Goal: Task Accomplishment & Management: Manage account settings

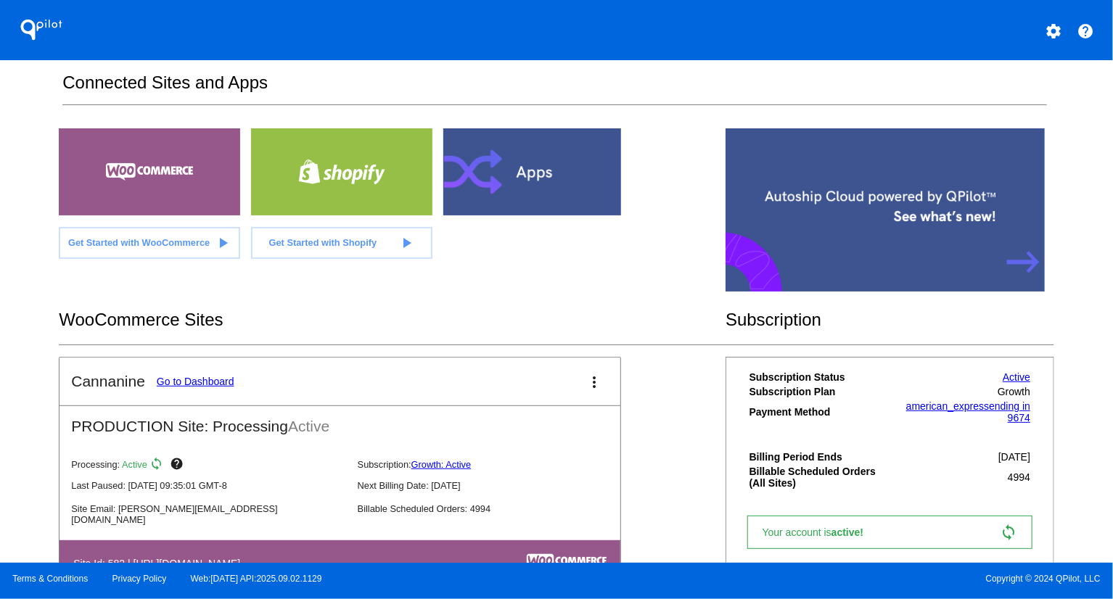
scroll to position [284, 0]
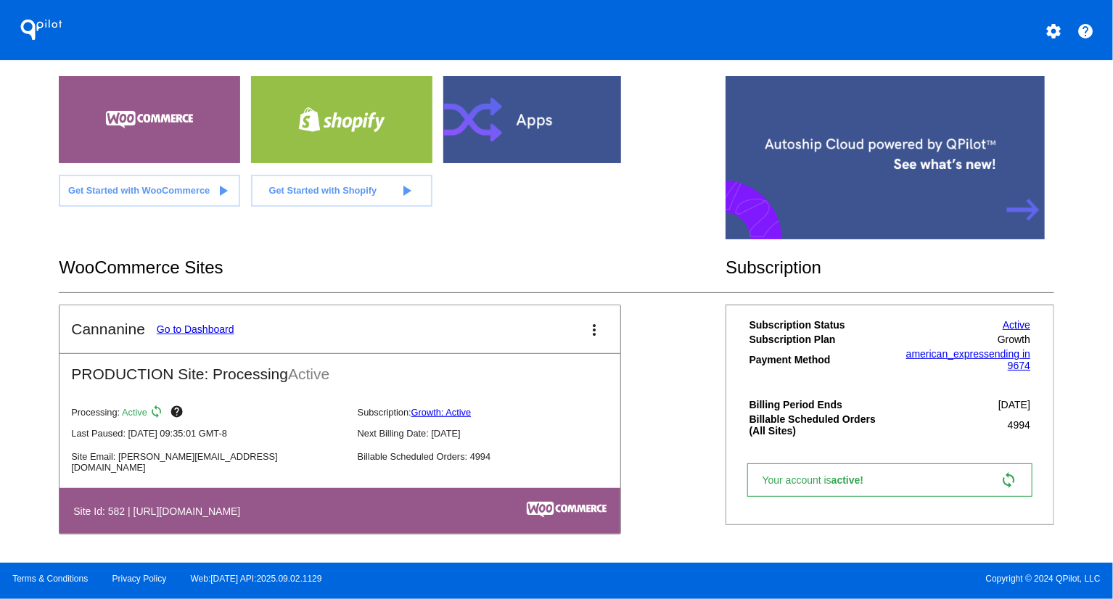
click at [208, 324] on link "Go to Dashboard" at bounding box center [196, 330] width 78 height 12
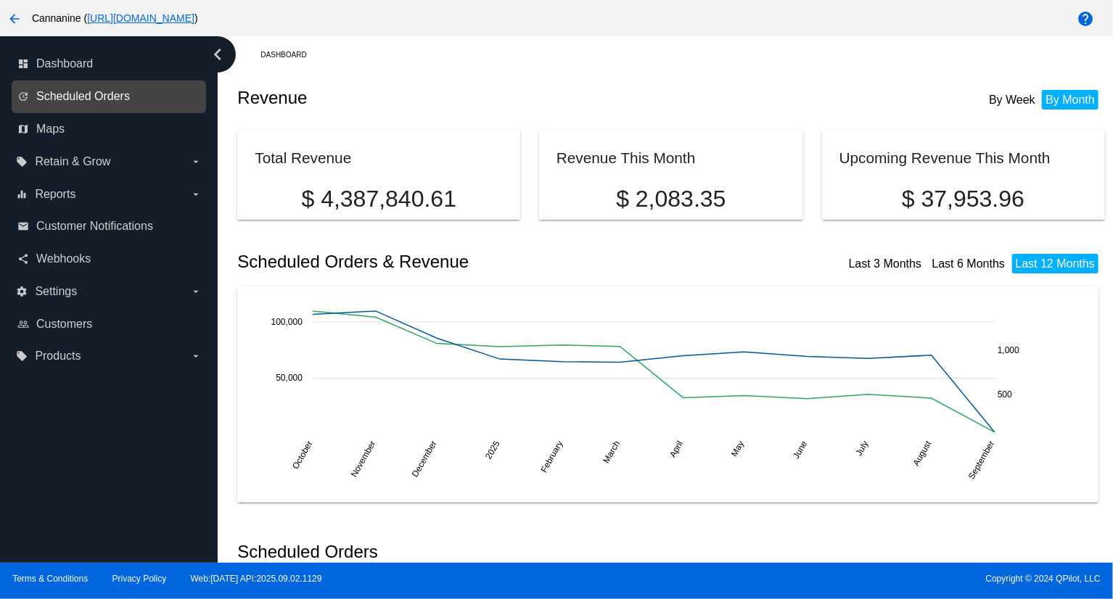
click at [66, 94] on span "Scheduled Orders" at bounding box center [83, 96] width 94 height 13
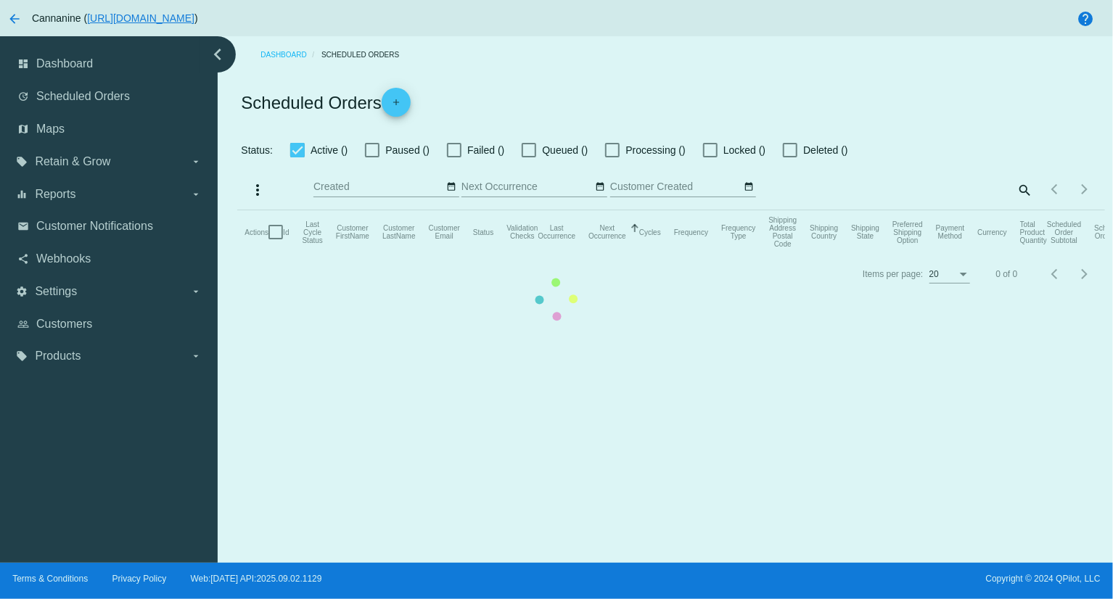
checkbox input "true"
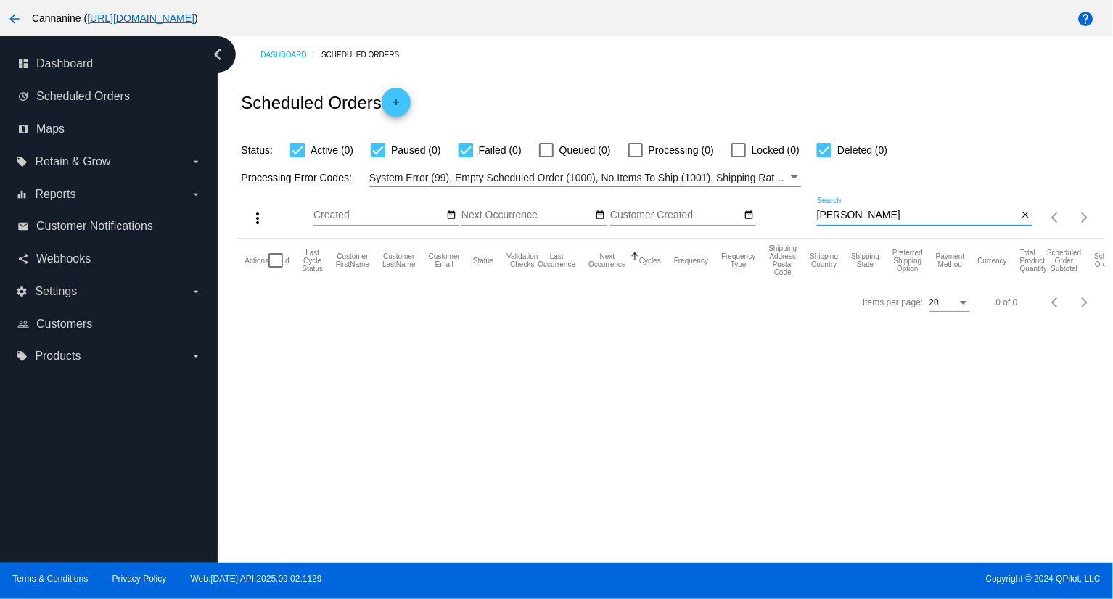
click at [933, 210] on input "[PERSON_NAME]" at bounding box center [917, 216] width 201 height 12
paste input "[EMAIL_ADDRESS][DOMAIN_NAME]"
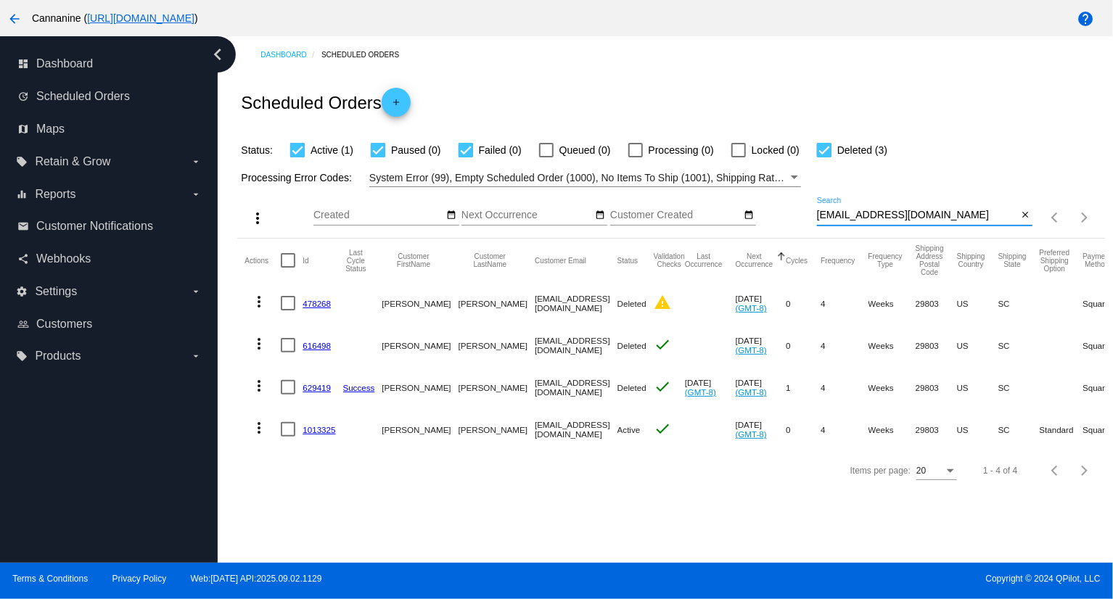
type input "[EMAIL_ADDRESS][DOMAIN_NAME]"
click at [261, 430] on mat-icon "more_vert" at bounding box center [258, 427] width 17 height 17
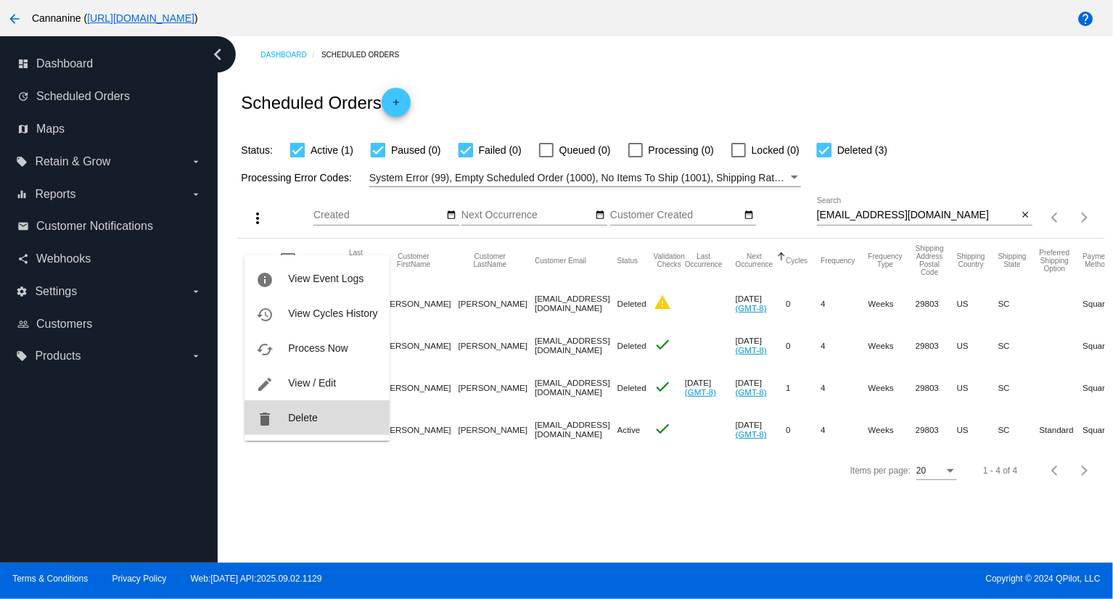
click at [303, 414] on span "Delete" at bounding box center [302, 418] width 29 height 12
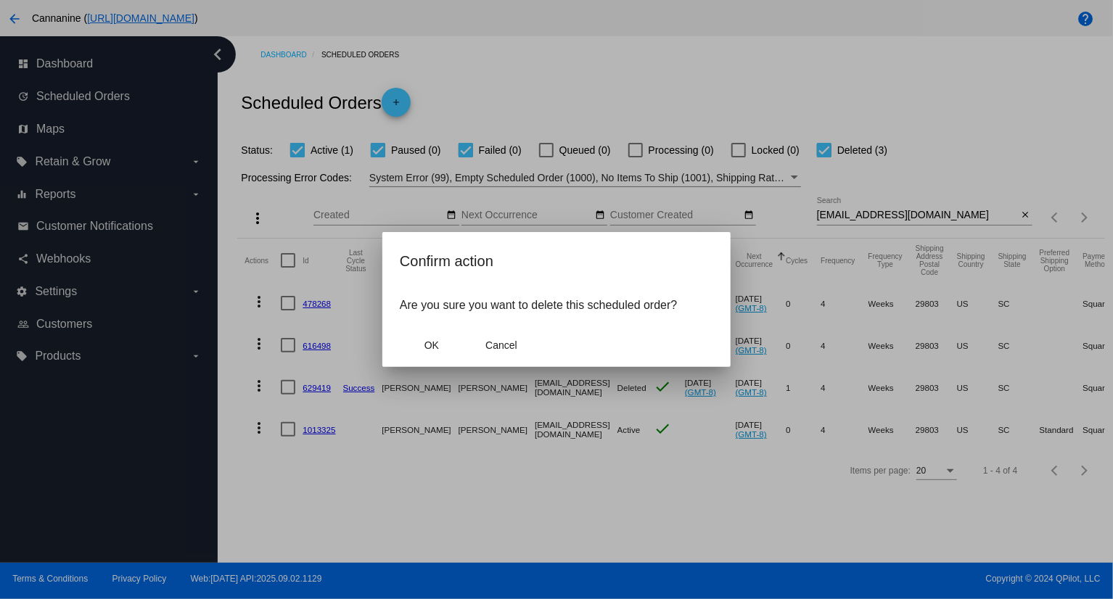
click at [429, 360] on mat-dialog-actions "OK Cancel" at bounding box center [556, 346] width 313 height 44
click at [424, 345] on span "OK" at bounding box center [431, 346] width 15 height 12
